Goal: Information Seeking & Learning: Find specific fact

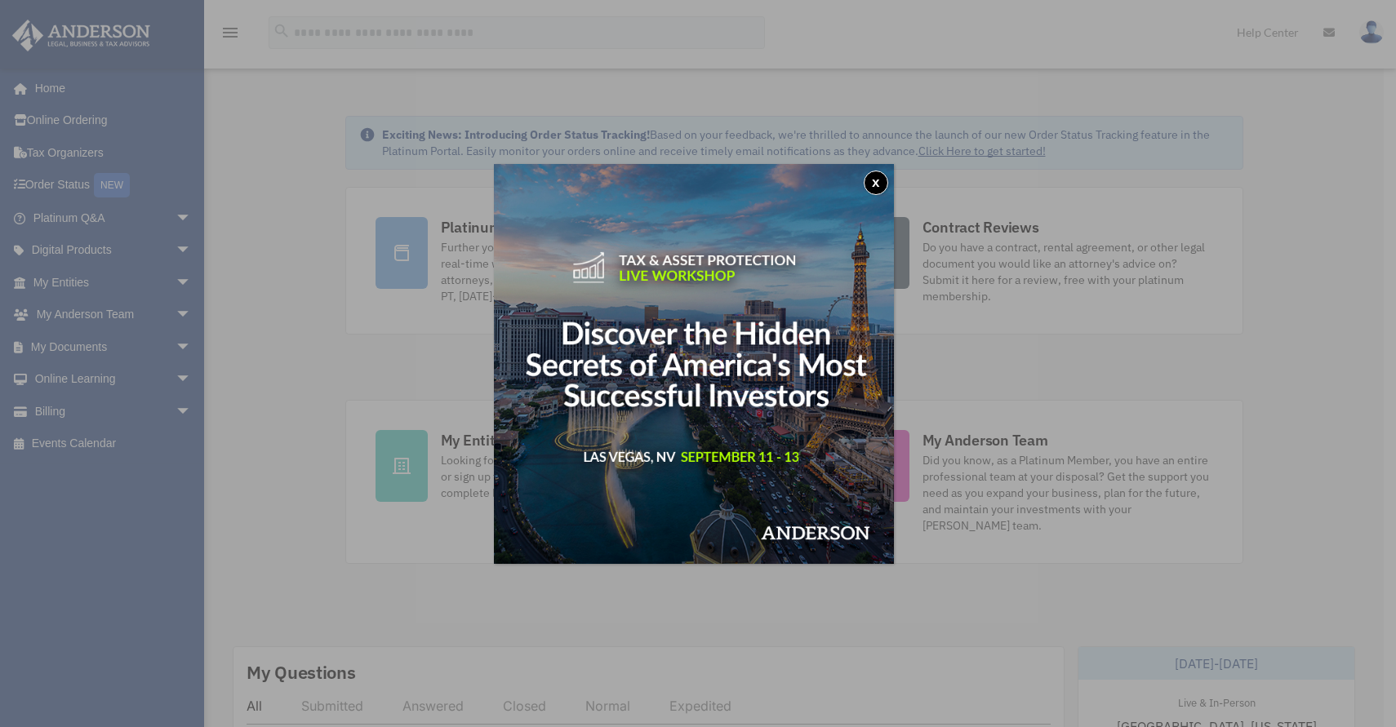
click at [879, 176] on button "x" at bounding box center [875, 183] width 24 height 24
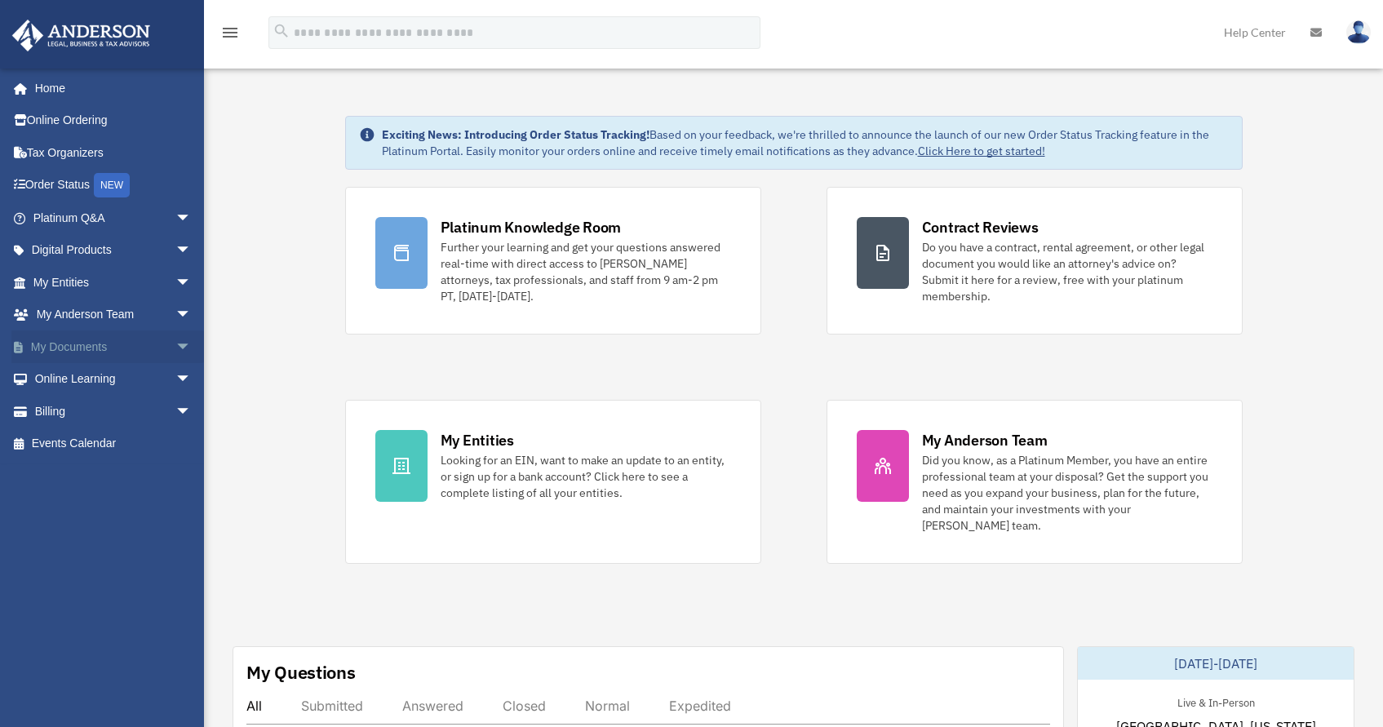
click at [88, 350] on link "My Documents arrow_drop_down" at bounding box center [113, 347] width 205 height 33
click at [175, 347] on span "arrow_drop_down" at bounding box center [191, 347] width 33 height 33
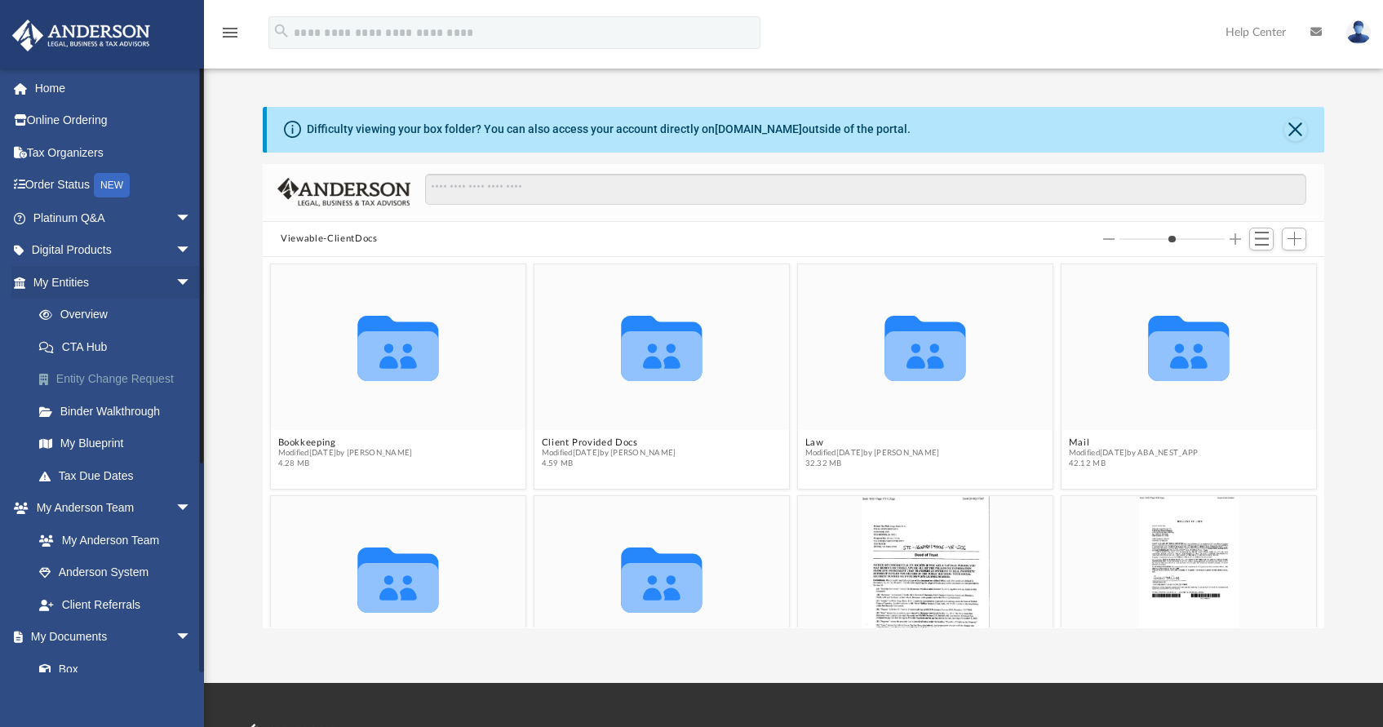
scroll to position [359, 1049]
click at [349, 429] on figure "Collaborated Folder Bookkeeping Modified [DATE] by [PERSON_NAME] 4.28 MB" at bounding box center [398, 369] width 255 height 211
click at [396, 353] on icon "grid" at bounding box center [398, 357] width 81 height 50
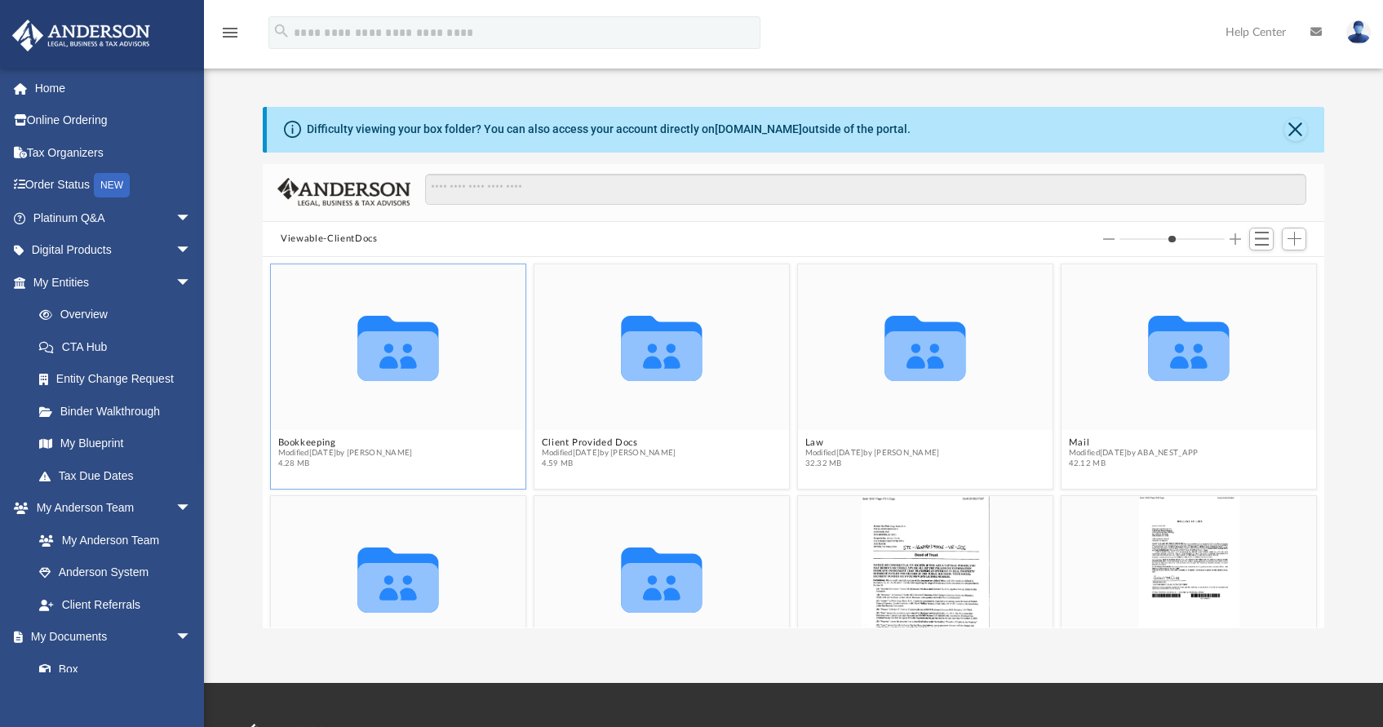
drag, startPoint x: 396, startPoint y: 353, endPoint x: 312, endPoint y: 448, distance: 127.2
click at [312, 448] on span "Modified [DATE] by [PERSON_NAME]" at bounding box center [345, 453] width 135 height 11
click at [1266, 236] on span "Switch to List View" at bounding box center [1262, 239] width 14 height 14
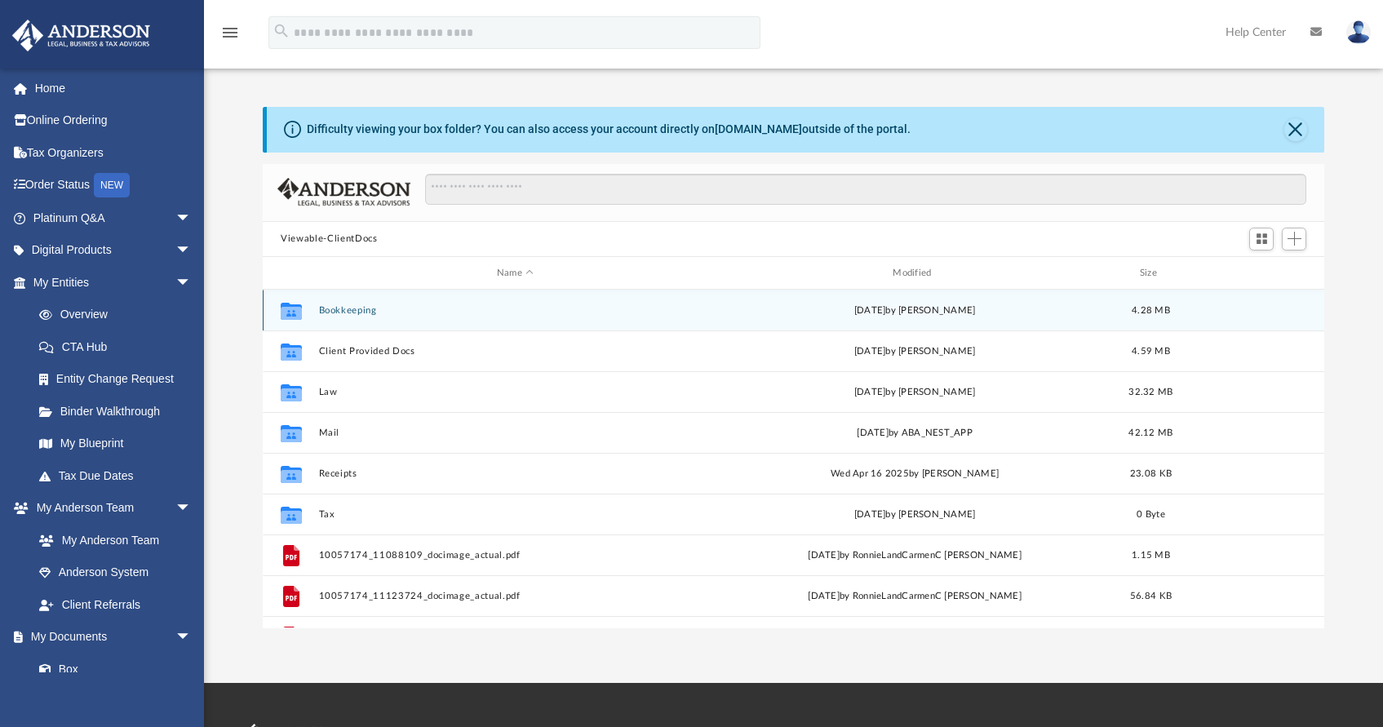
click at [958, 309] on div "[DATE] by [PERSON_NAME]" at bounding box center [915, 311] width 393 height 15
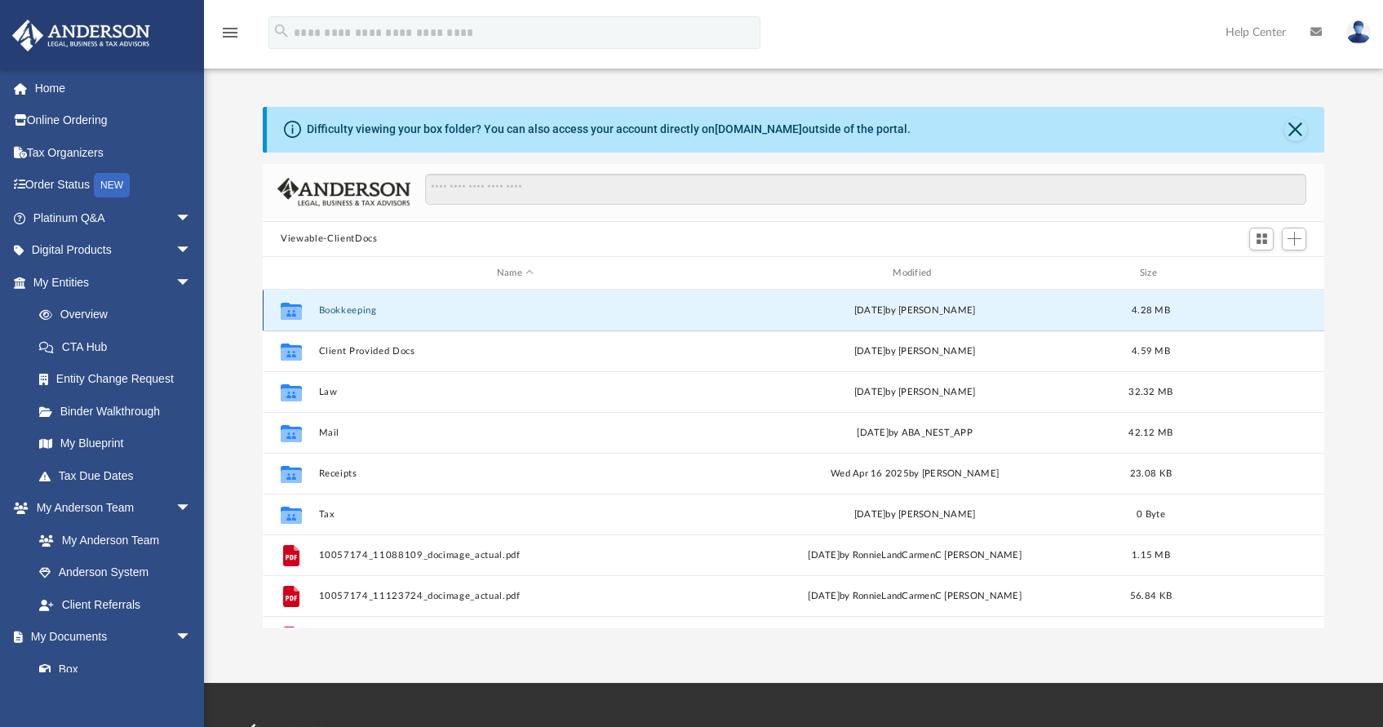
click at [335, 309] on button "Bookkeeping" at bounding box center [515, 310] width 393 height 11
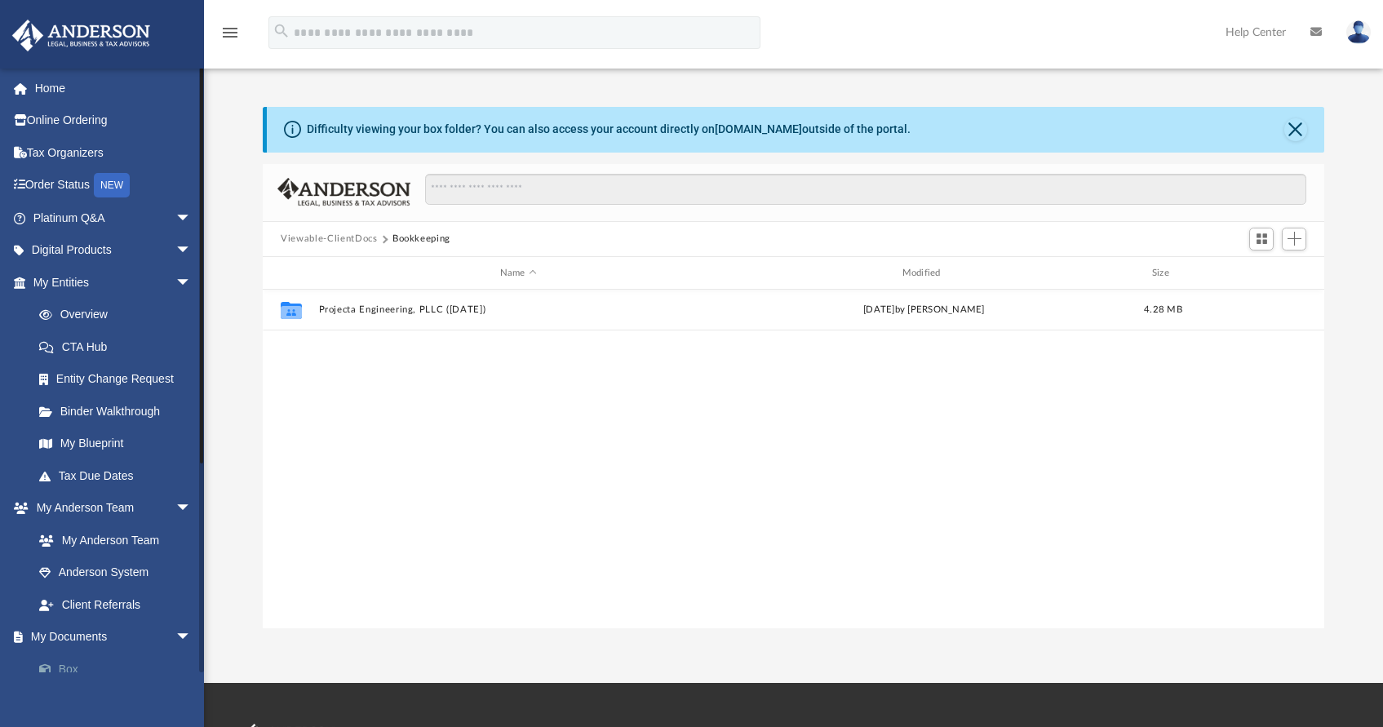
click at [66, 661] on link "Box" at bounding box center [119, 669] width 193 height 33
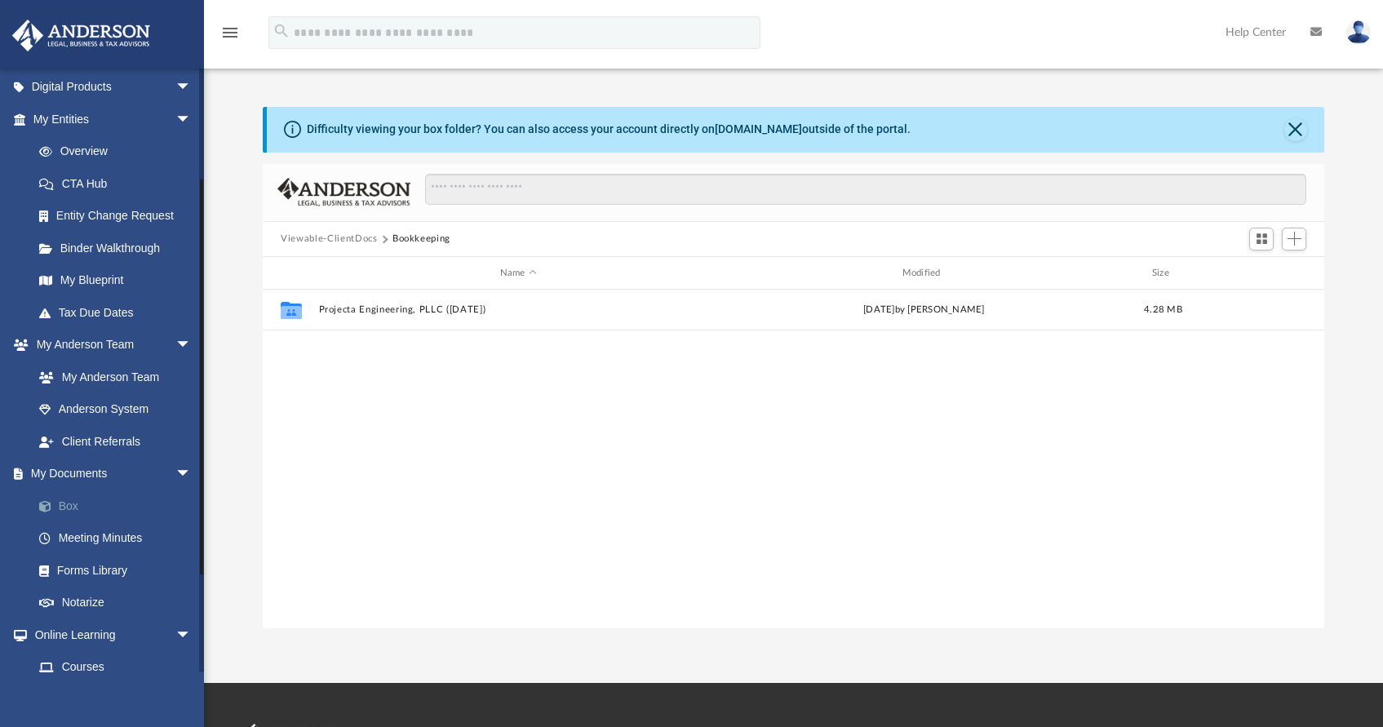
click at [64, 499] on link "Box" at bounding box center [119, 506] width 193 height 33
click at [338, 234] on button "Viewable-ClientDocs" at bounding box center [329, 239] width 96 height 15
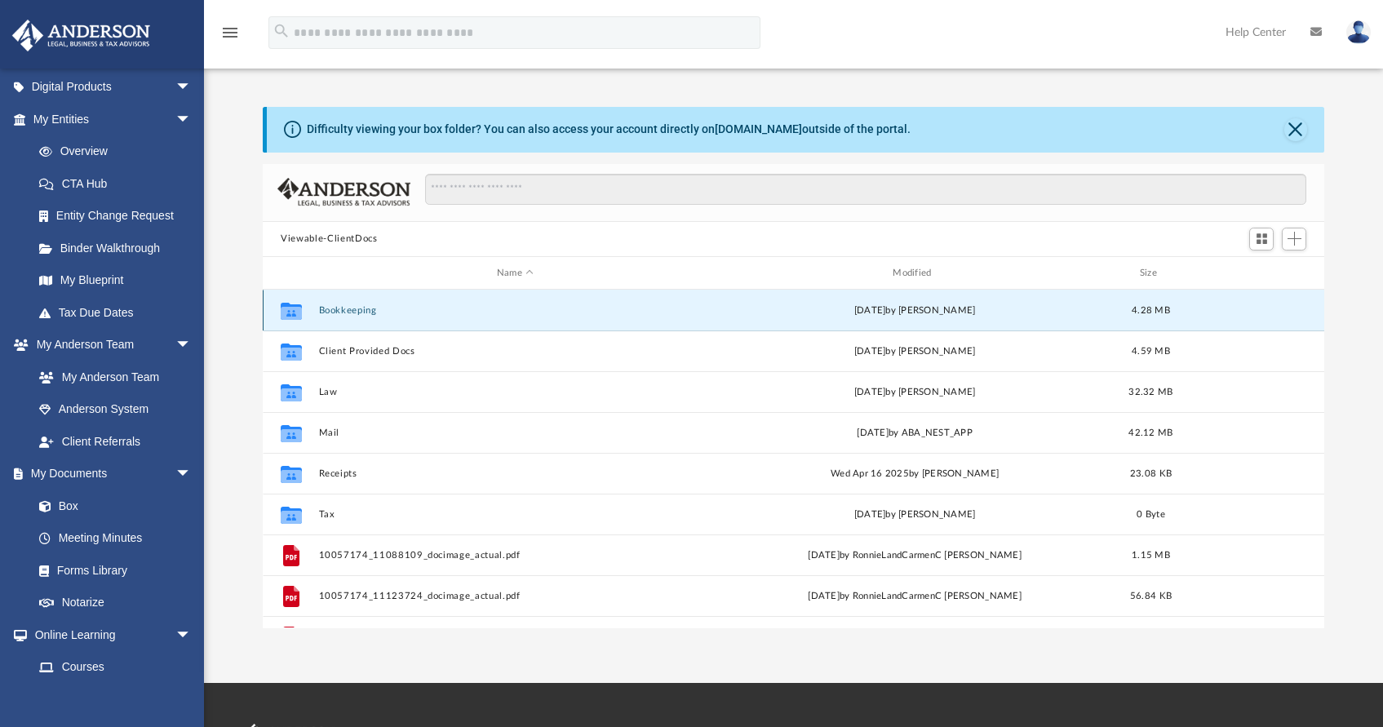
click at [359, 309] on button "Bookkeeping" at bounding box center [515, 310] width 393 height 11
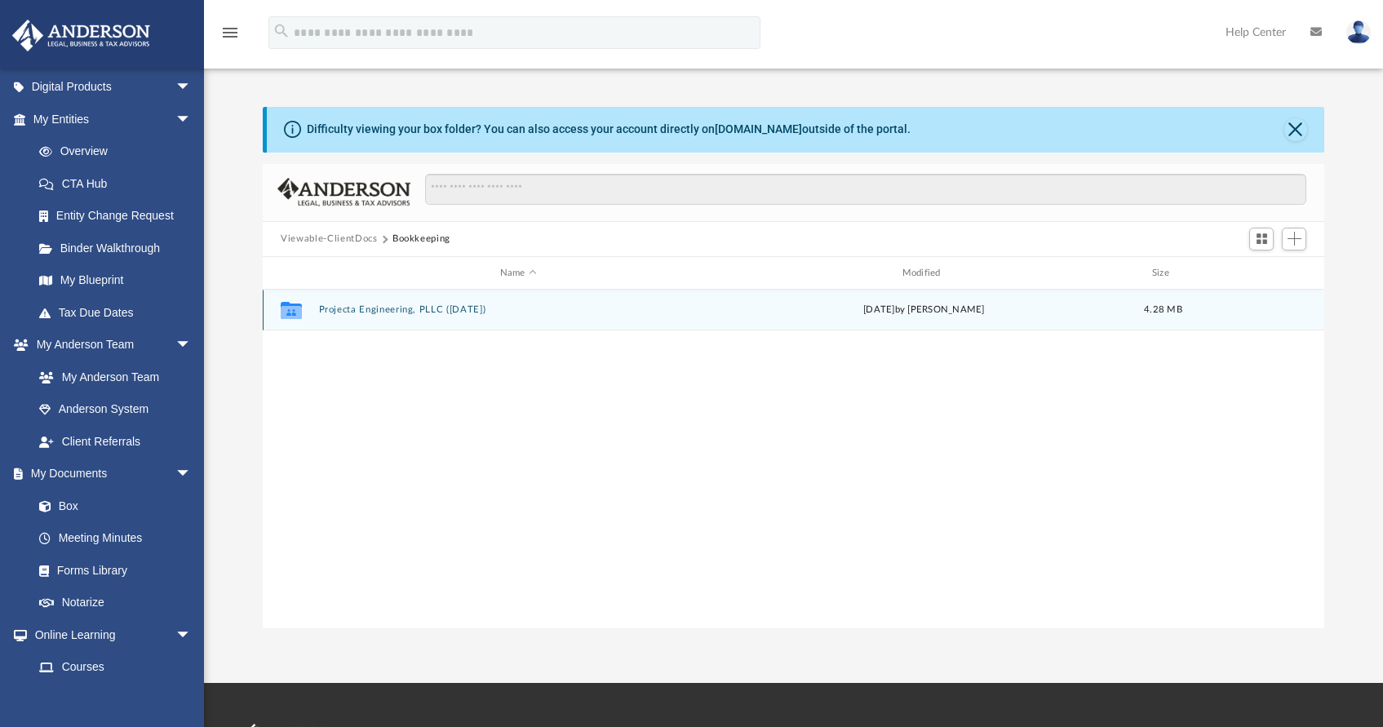
click at [359, 309] on button "Projecta Engineering, PLLC ([DATE])" at bounding box center [518, 310] width 399 height 11
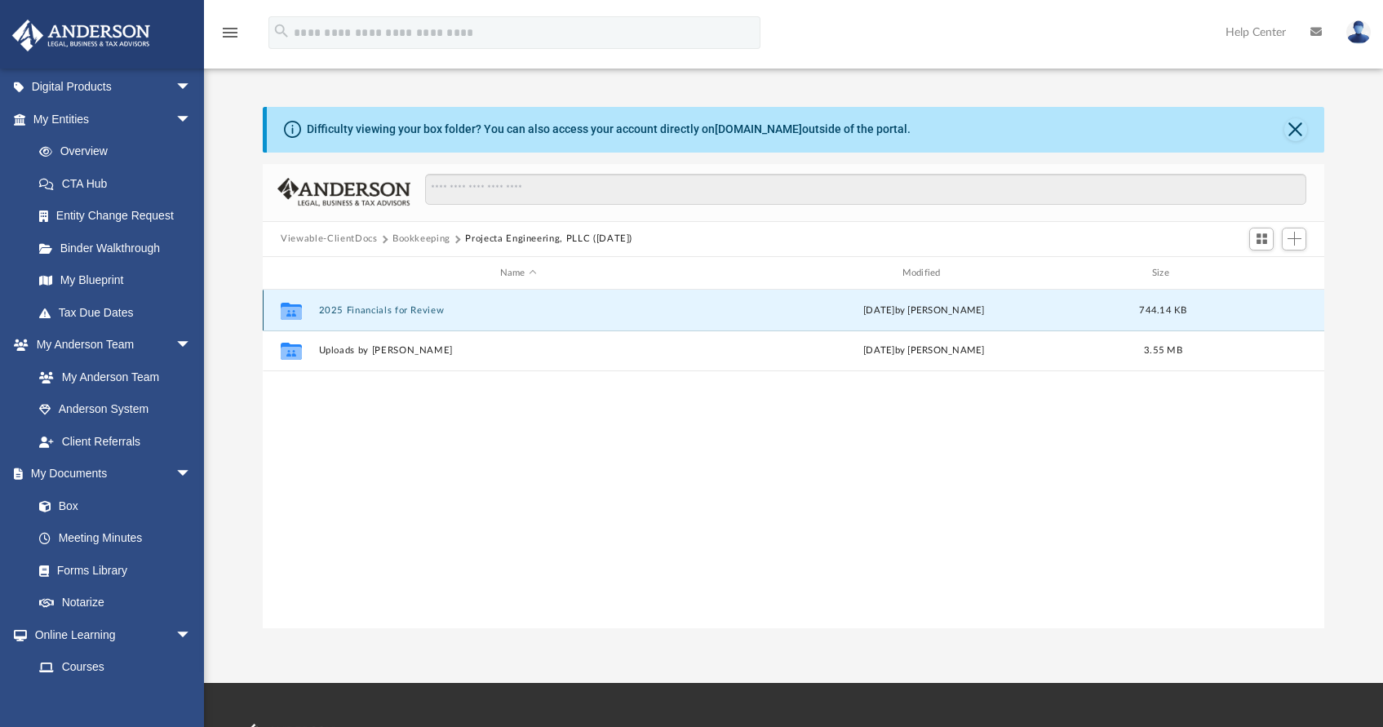
click at [398, 306] on button "2025 Financials for Review" at bounding box center [518, 310] width 399 height 11
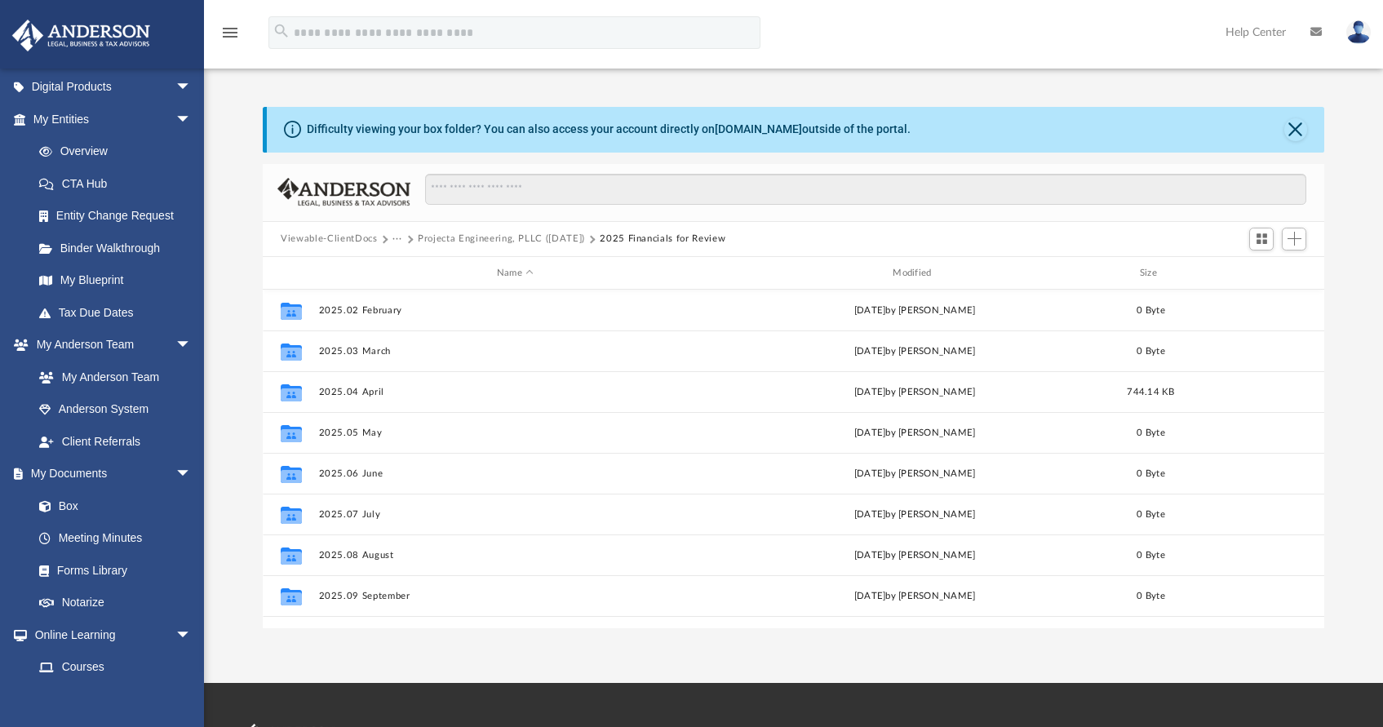
click at [348, 232] on button "Viewable-ClientDocs" at bounding box center [329, 239] width 96 height 15
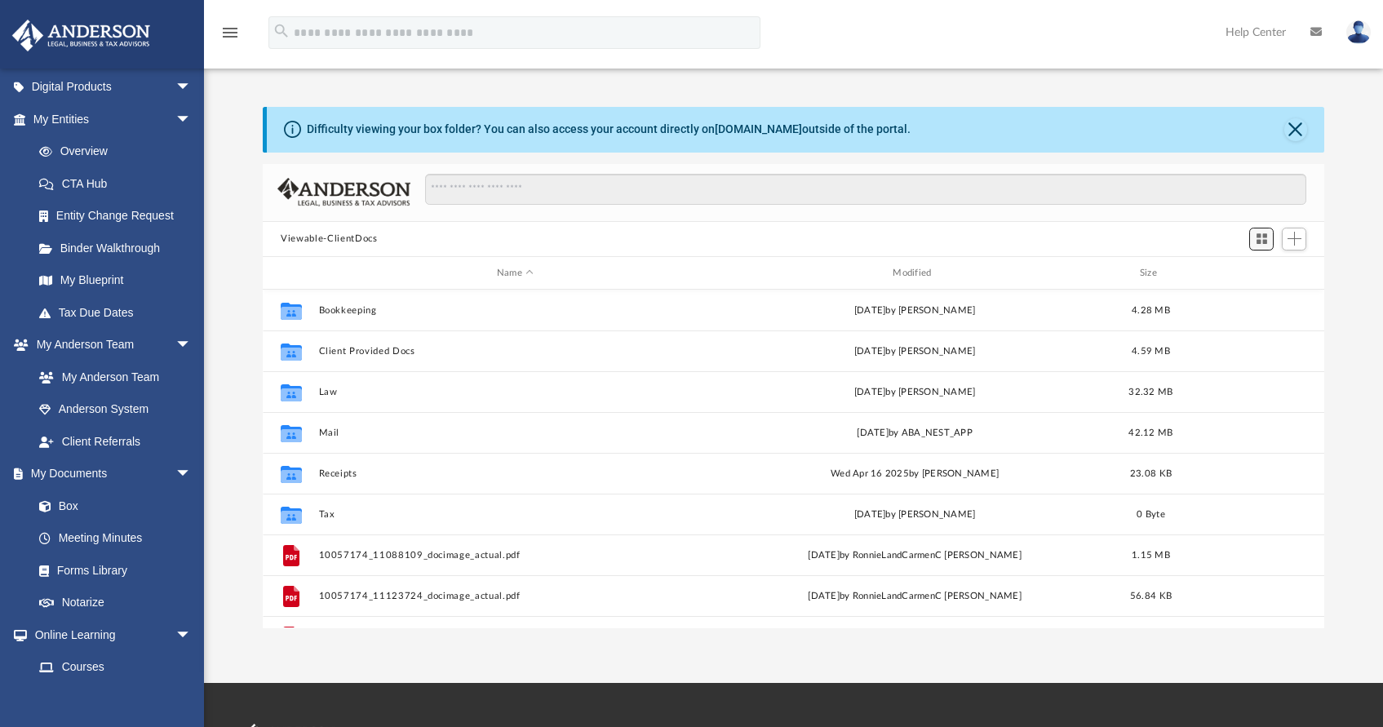
click at [1255, 238] on span "Switch to Grid View" at bounding box center [1262, 239] width 14 height 14
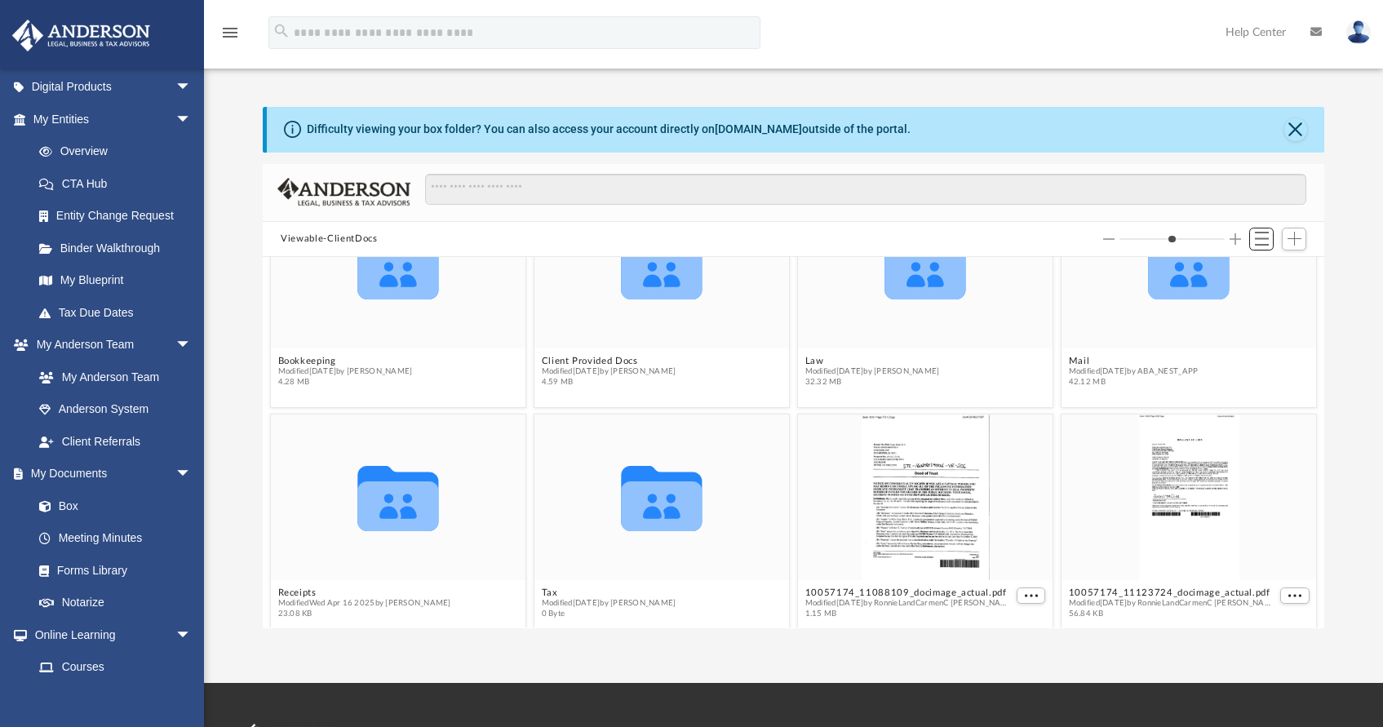
scroll to position [0, 0]
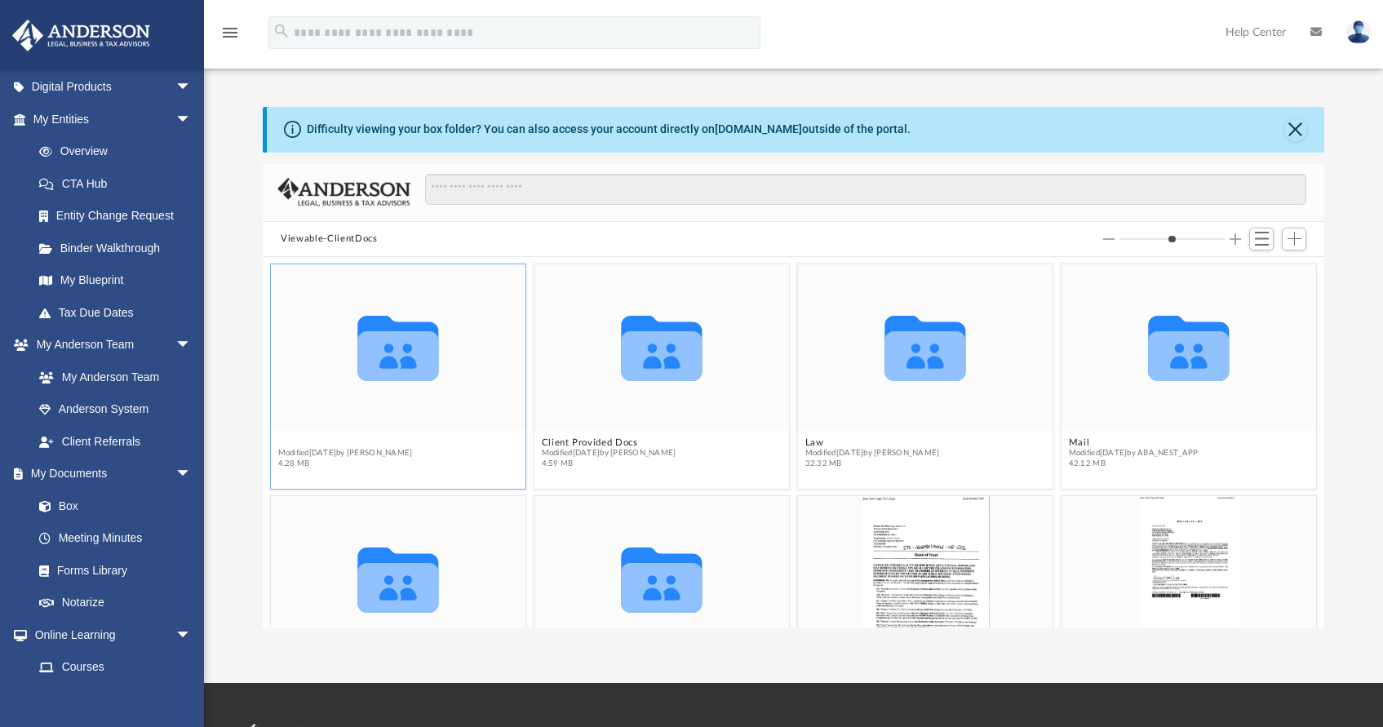
click at [319, 440] on button "Bookkeeping" at bounding box center [345, 442] width 135 height 11
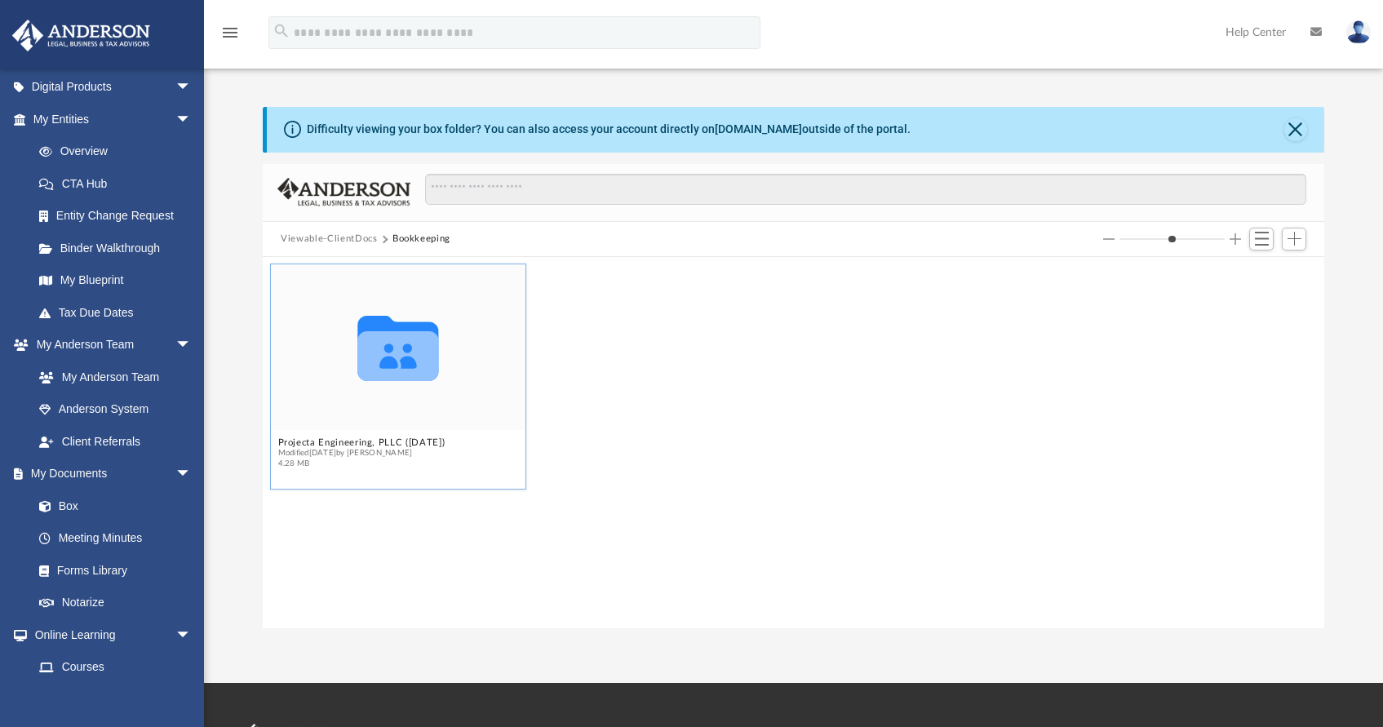
click at [382, 375] on icon "grid" at bounding box center [398, 357] width 81 height 50
click at [387, 357] on icon "grid" at bounding box center [398, 349] width 81 height 65
drag, startPoint x: 387, startPoint y: 357, endPoint x: 309, endPoint y: 438, distance: 112.0
click at [309, 438] on button "Projecta Engineering, PLLC ([DATE])" at bounding box center [361, 442] width 167 height 11
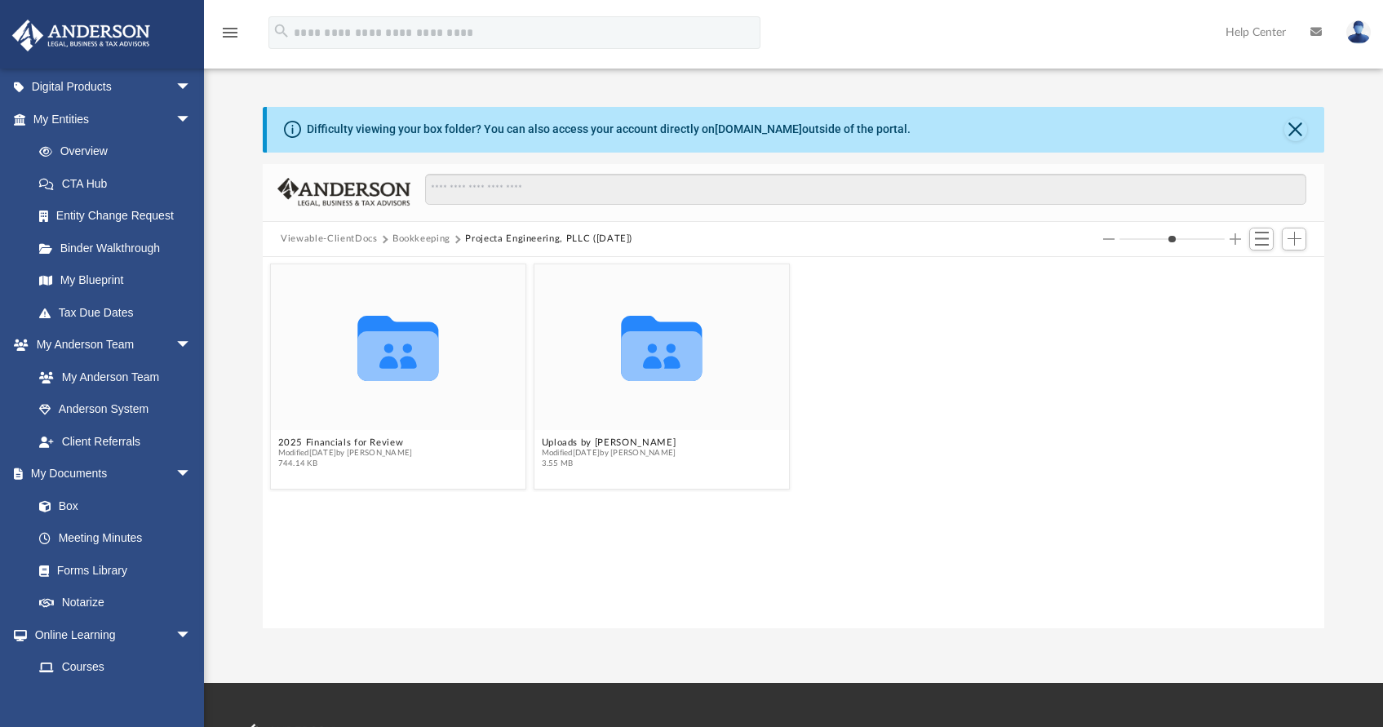
click at [926, 352] on div "Collaborated Folder 2025 Financials for Review Modified [DATE] by [PERSON_NAME]…" at bounding box center [794, 376] width 1054 height 233
click at [82, 498] on link "Box" at bounding box center [119, 506] width 193 height 33
click at [184, 497] on link "Box" at bounding box center [119, 506] width 193 height 33
click at [48, 503] on span at bounding box center [53, 506] width 11 height 11
click at [96, 309] on link "Tax Due Dates" at bounding box center [119, 312] width 193 height 33
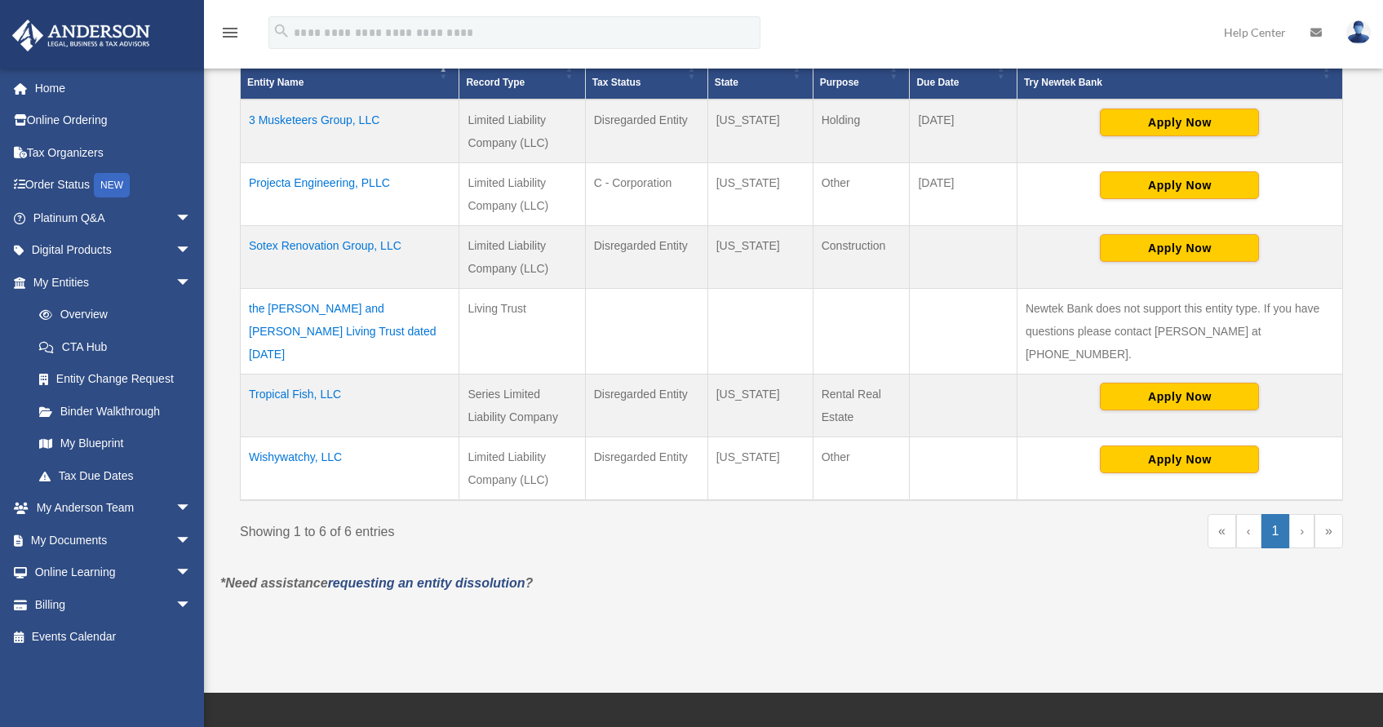
scroll to position [408, 0]
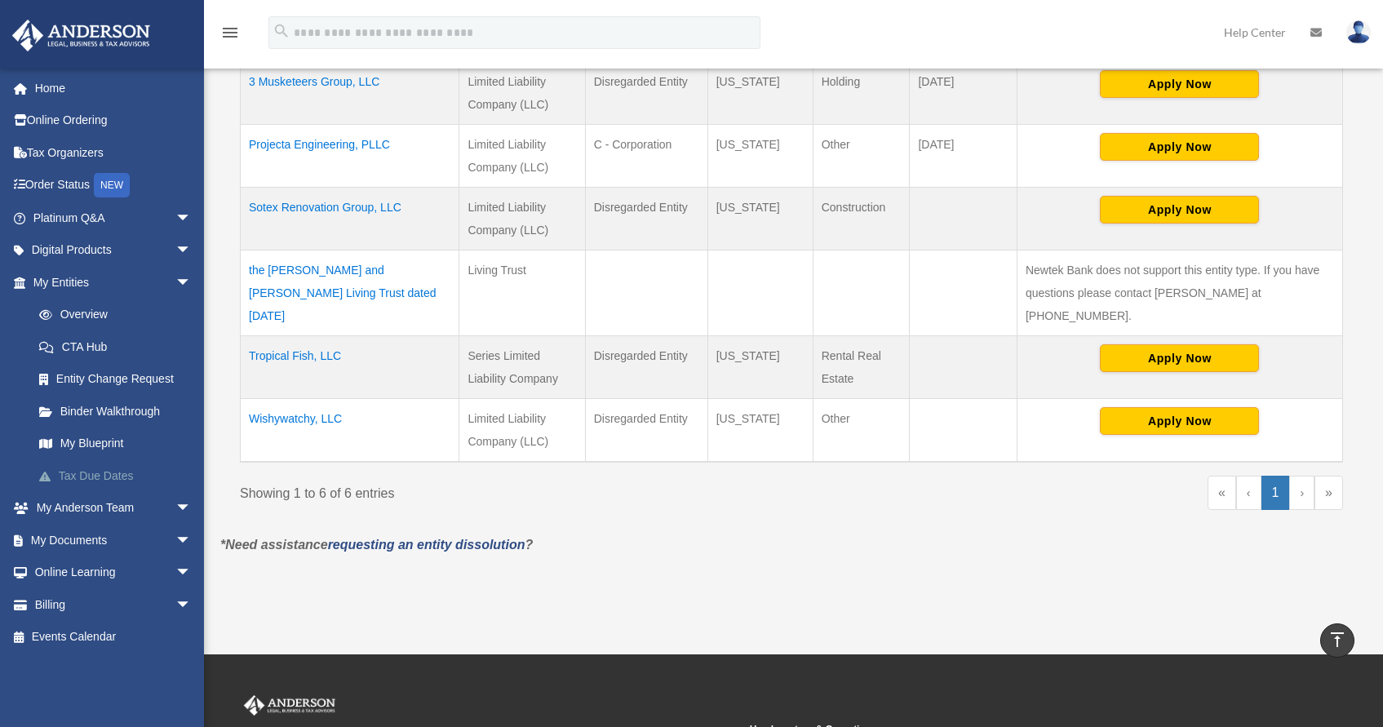
click at [108, 467] on link "Tax Due Dates" at bounding box center [119, 475] width 193 height 33
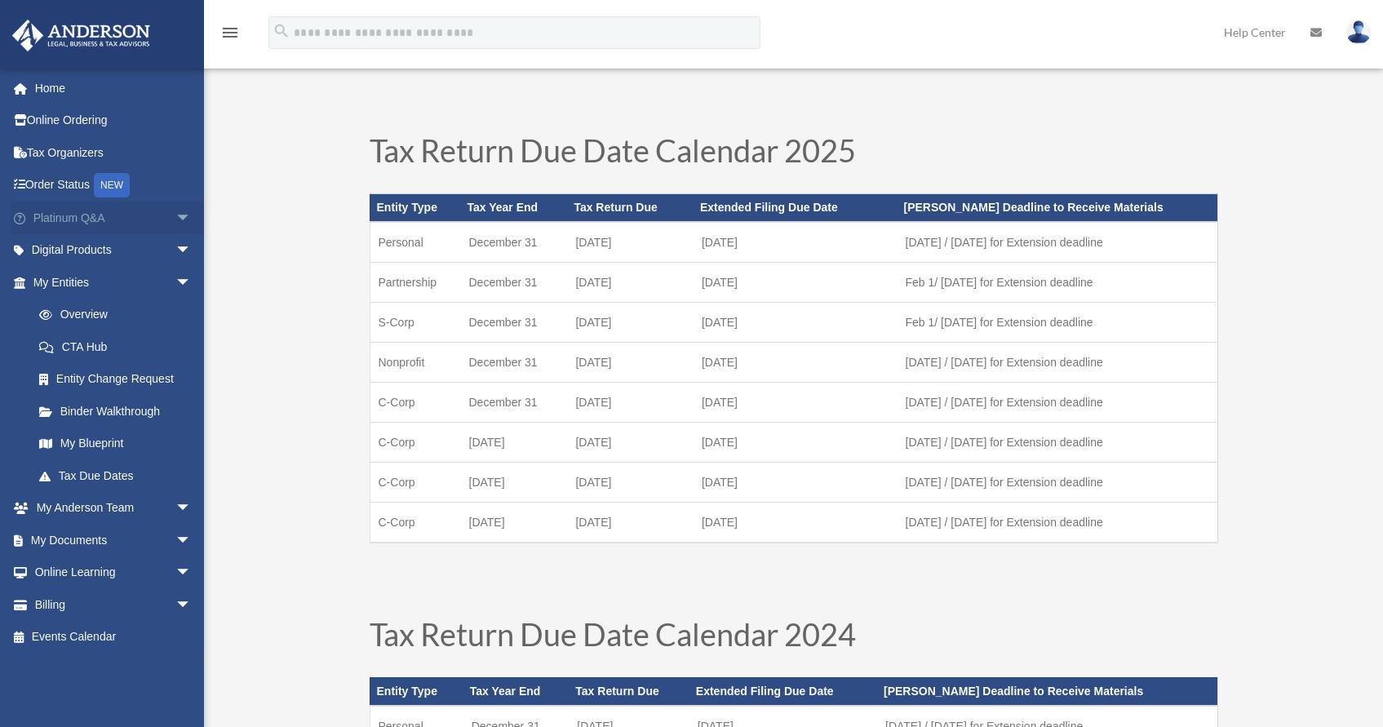
click at [68, 215] on link "Platinum Q&A arrow_drop_down" at bounding box center [113, 218] width 205 height 33
click at [175, 212] on span "arrow_drop_down" at bounding box center [191, 218] width 33 height 33
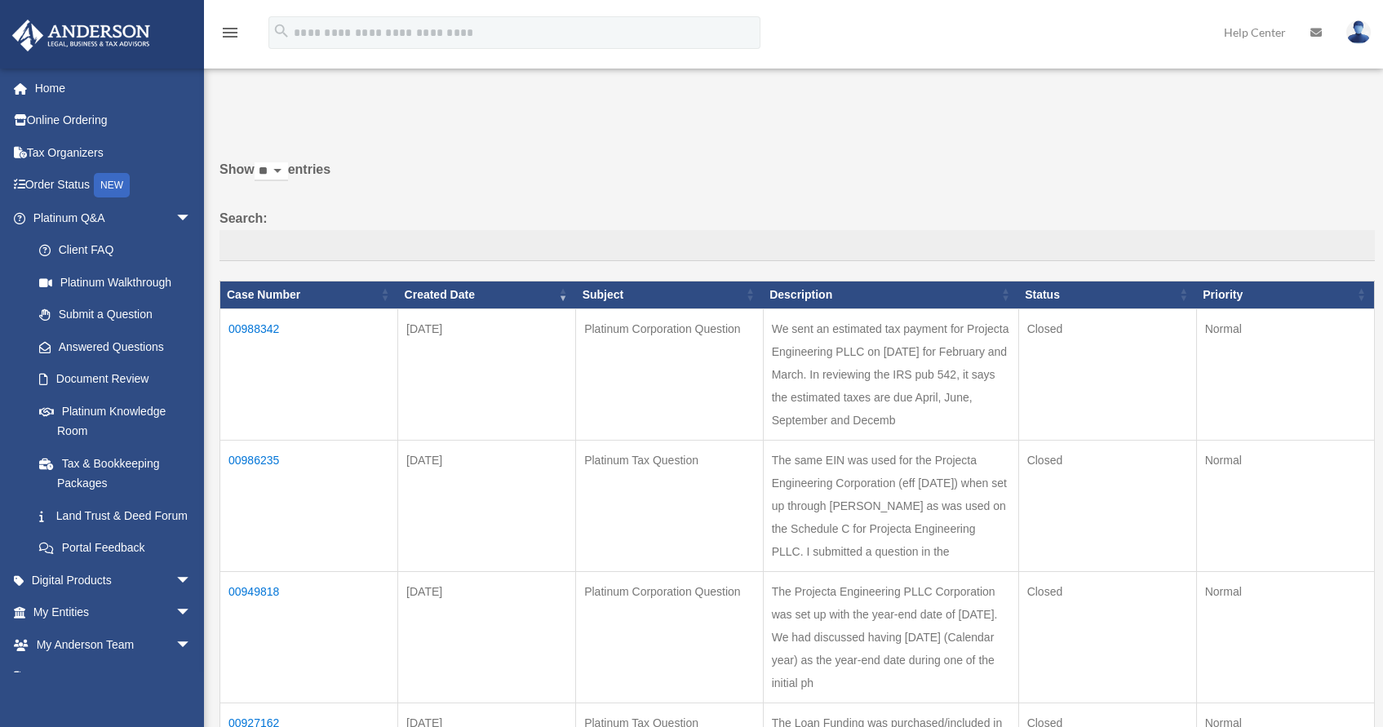
click at [264, 325] on td "00988342" at bounding box center [309, 374] width 178 height 131
